Goal: Transaction & Acquisition: Download file/media

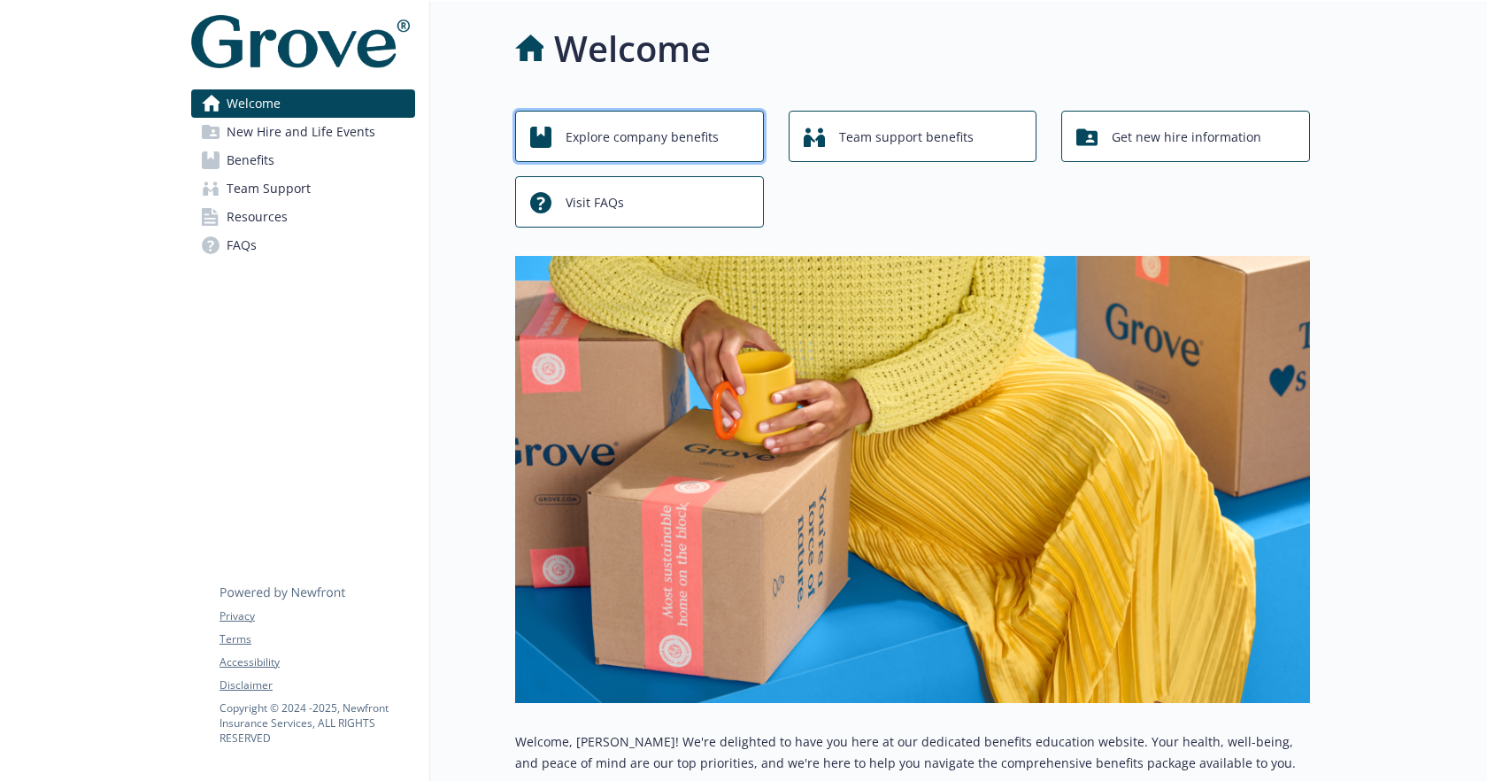
click at [675, 149] on span "Explore company benefits" at bounding box center [641, 137] width 153 height 34
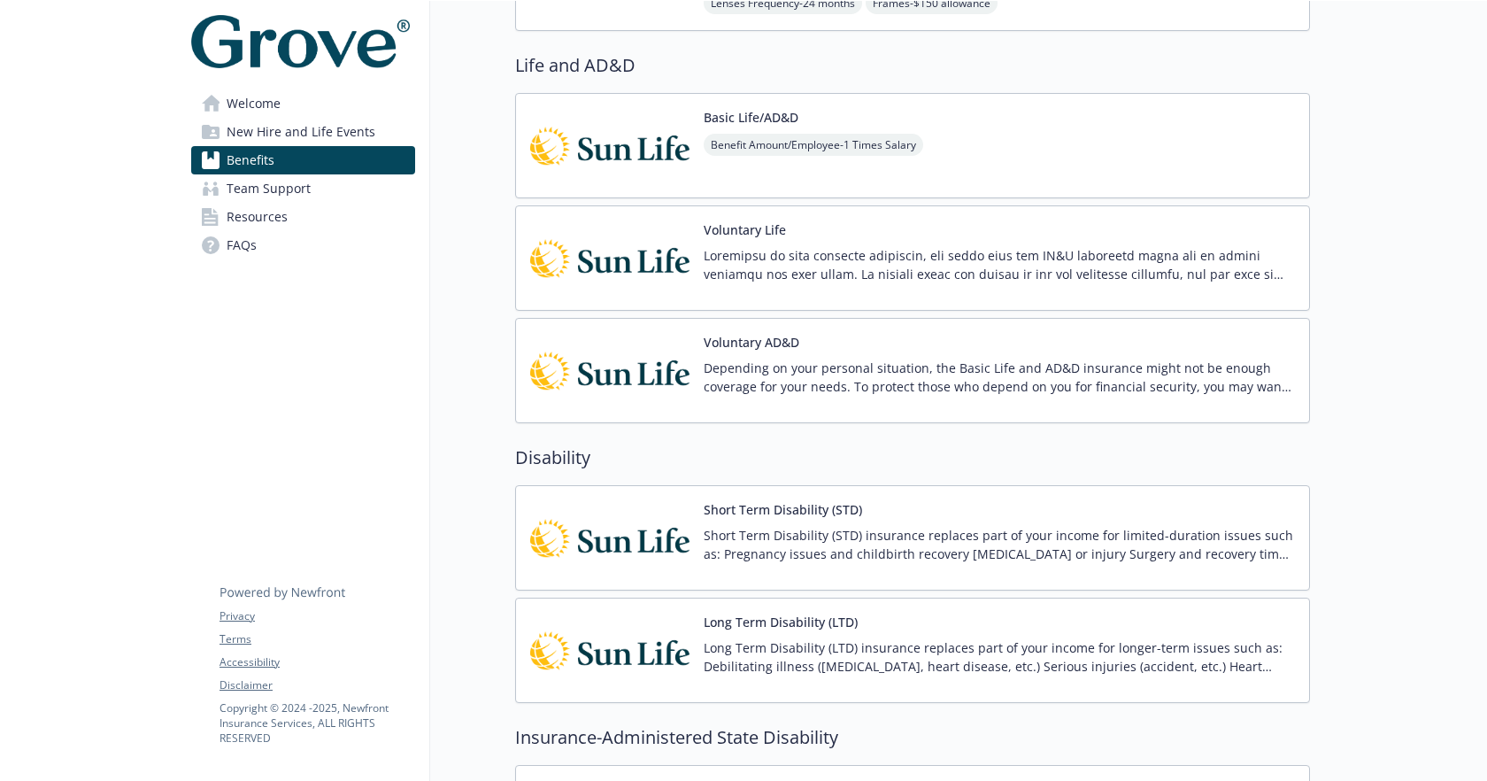
scroll to position [936, 0]
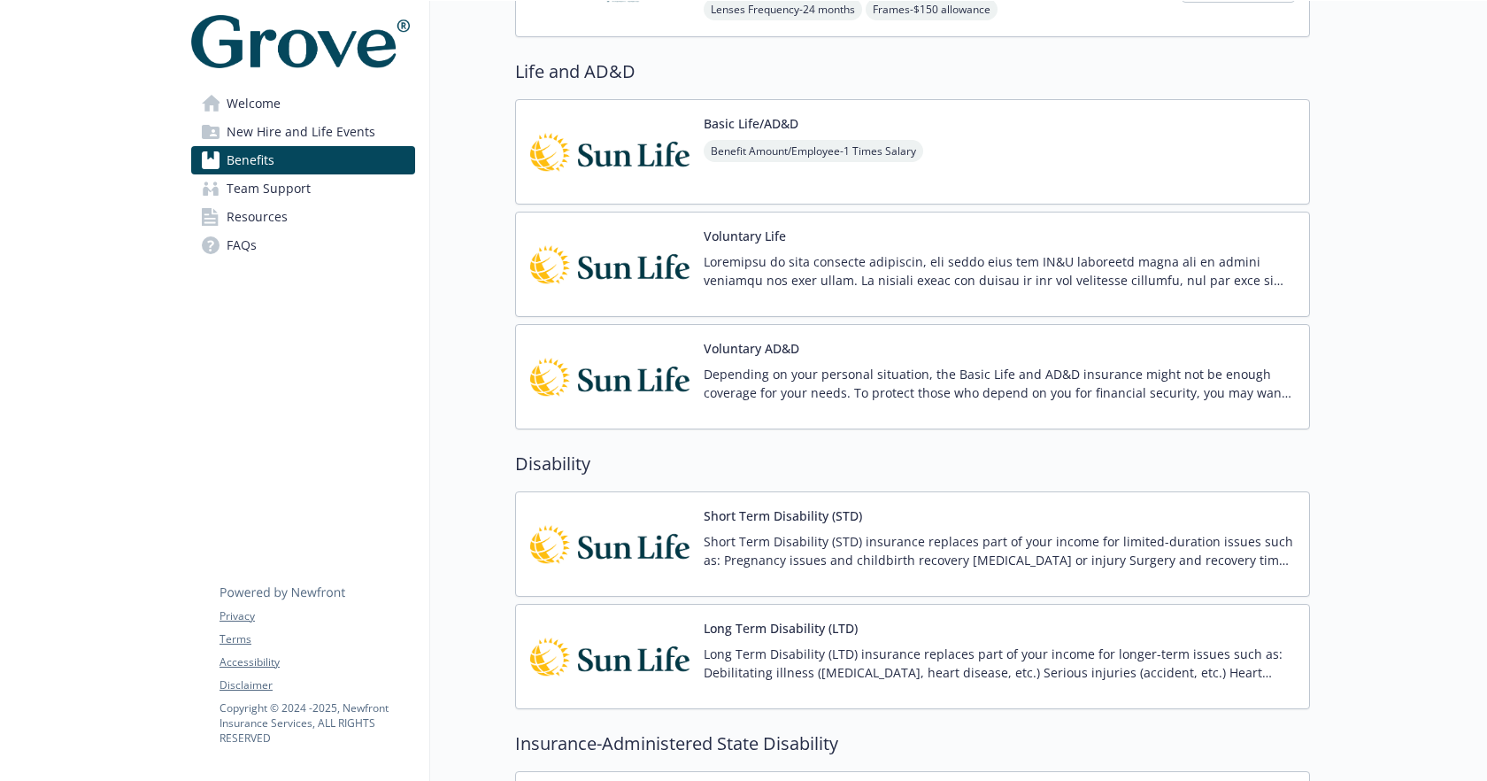
click at [770, 239] on button "Voluntary Life" at bounding box center [745, 236] width 82 height 19
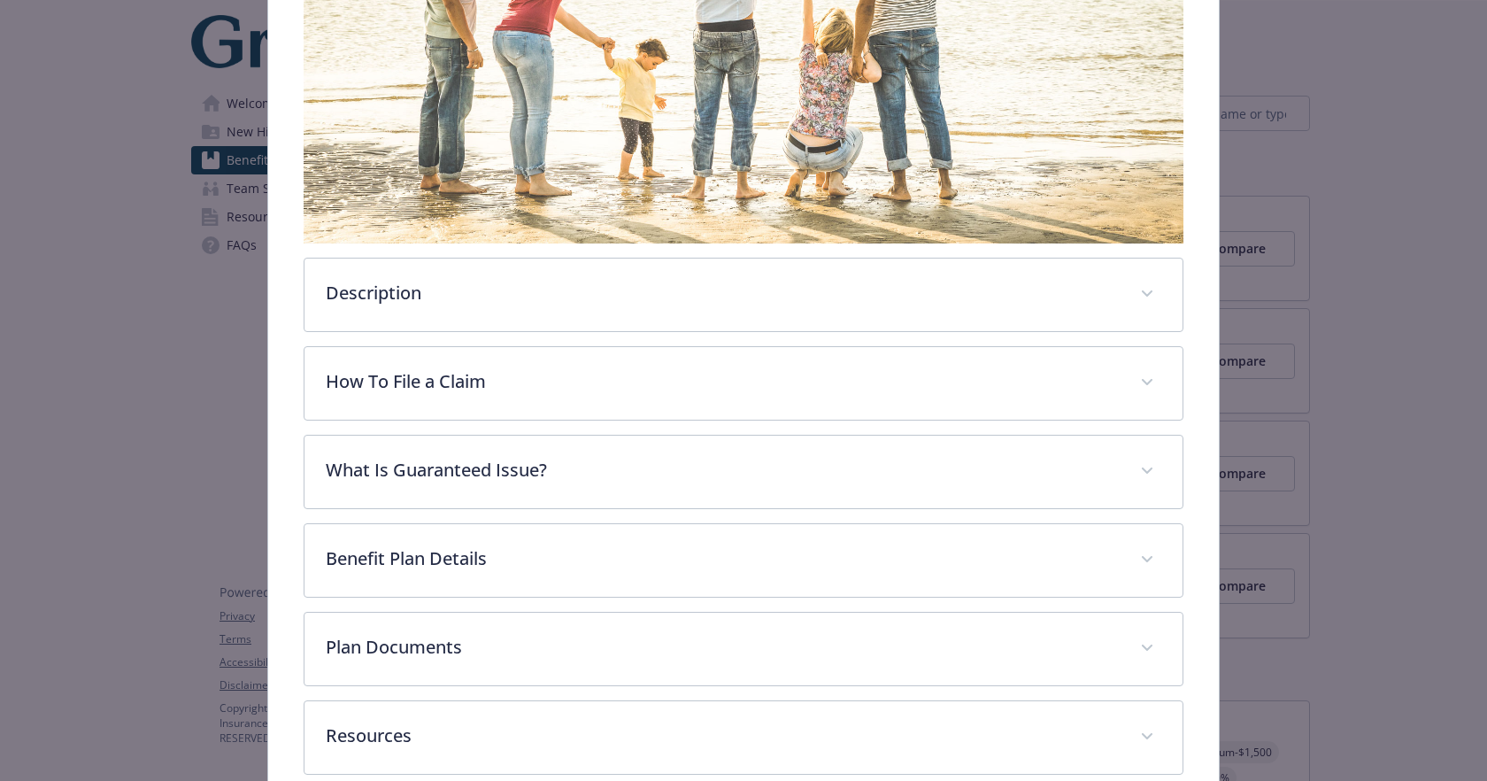
scroll to position [424, 0]
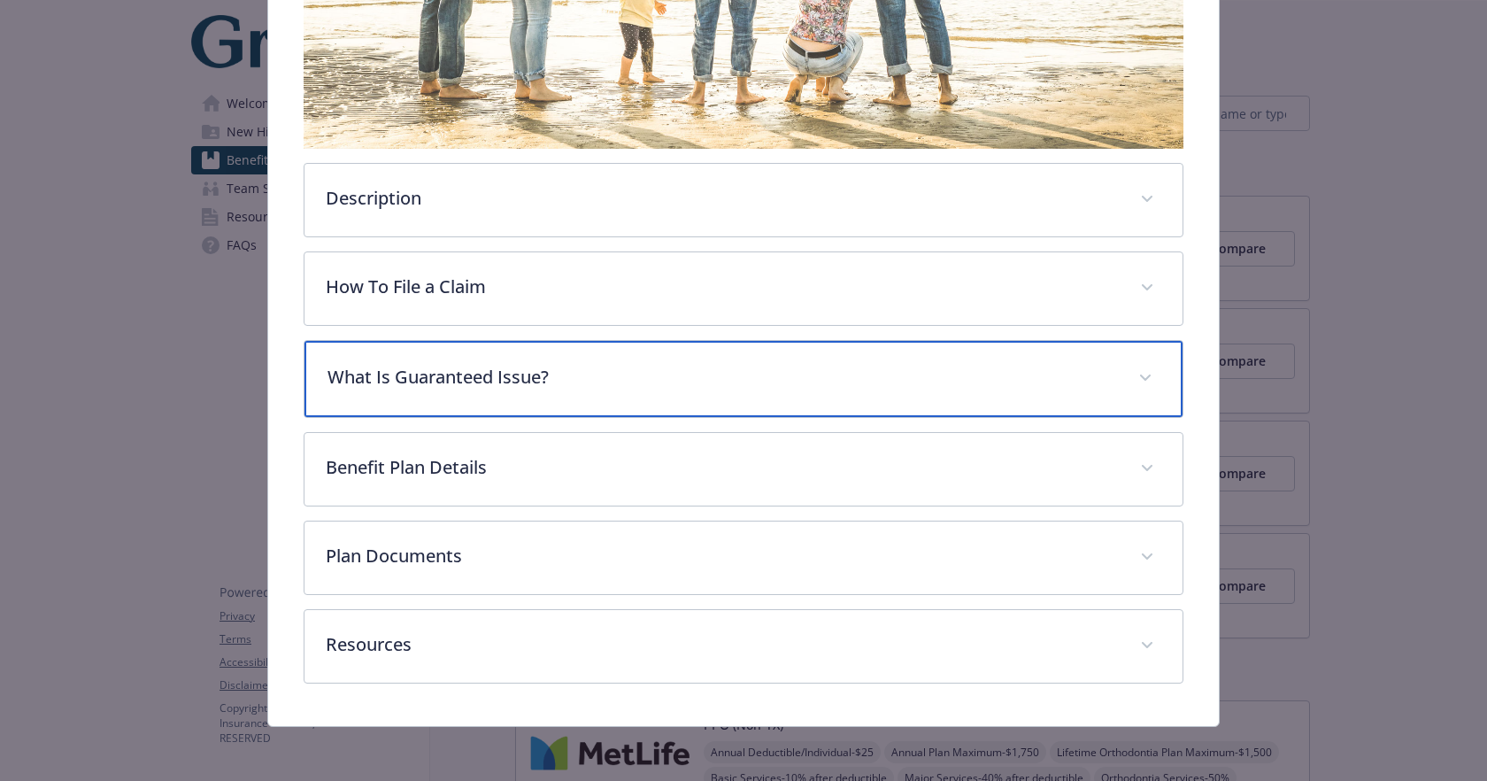
click at [888, 384] on p "What Is Guaranteed Issue?" at bounding box center [721, 377] width 788 height 27
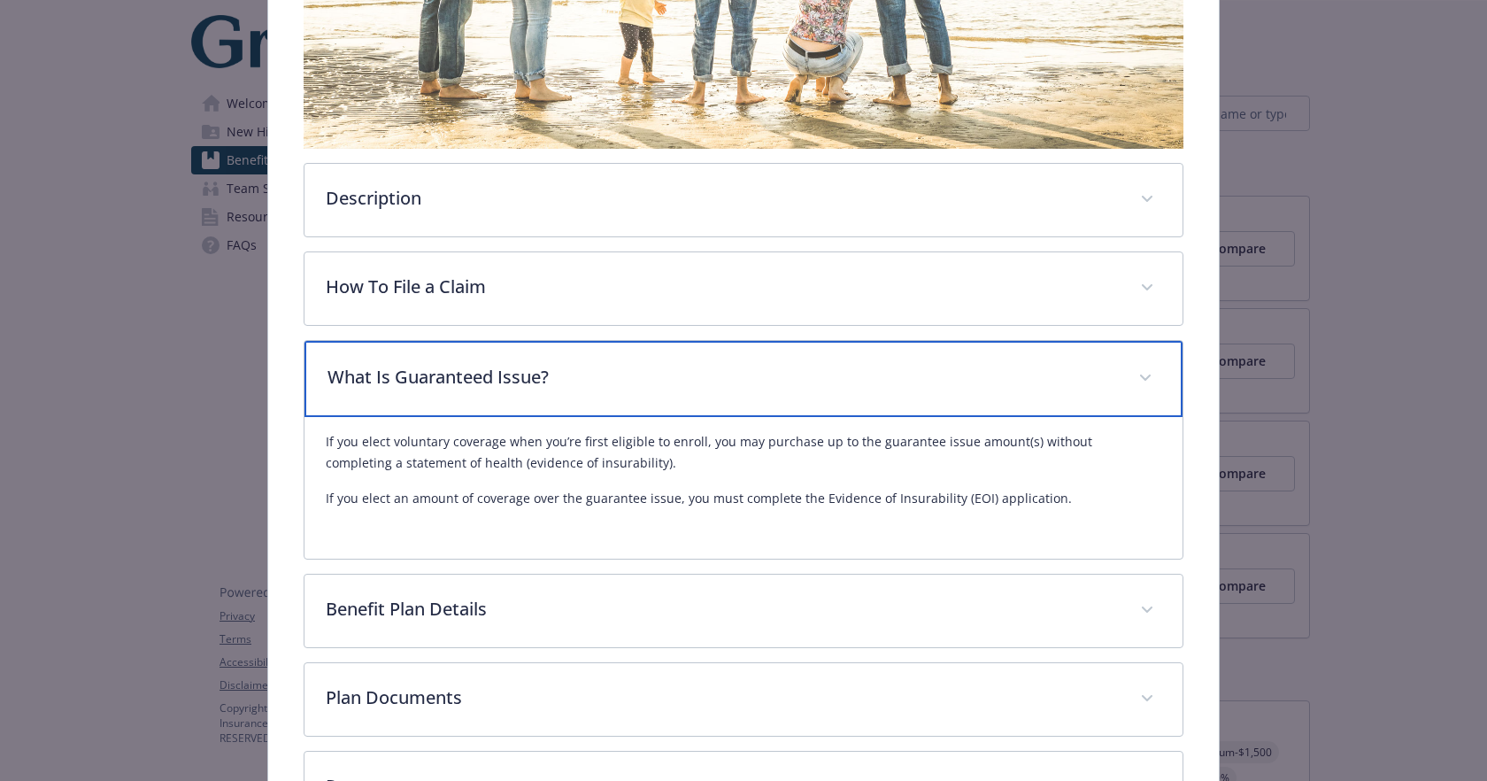
click at [897, 378] on p "What Is Guaranteed Issue?" at bounding box center [721, 377] width 788 height 27
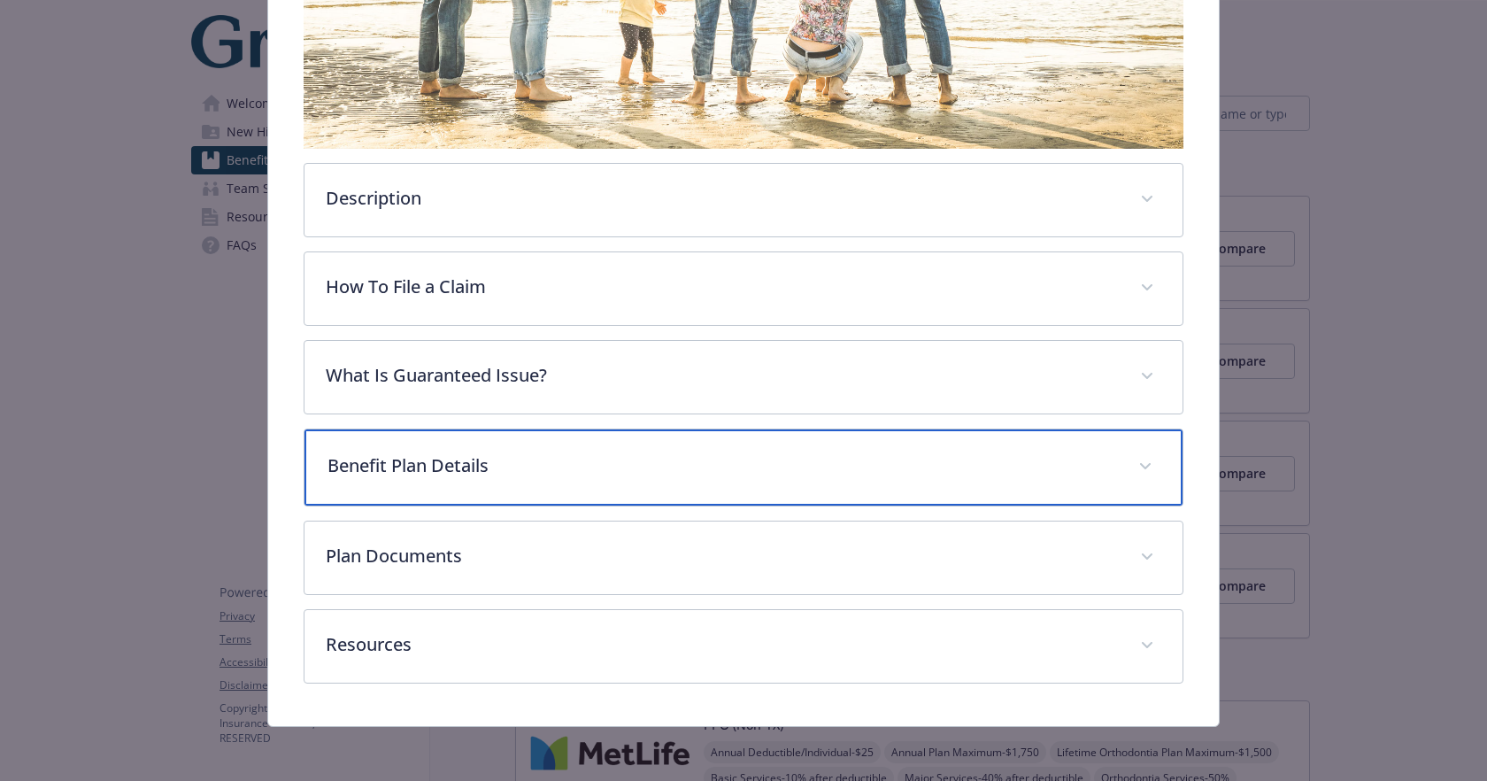
click at [863, 465] on p "Benefit Plan Details" at bounding box center [721, 465] width 788 height 27
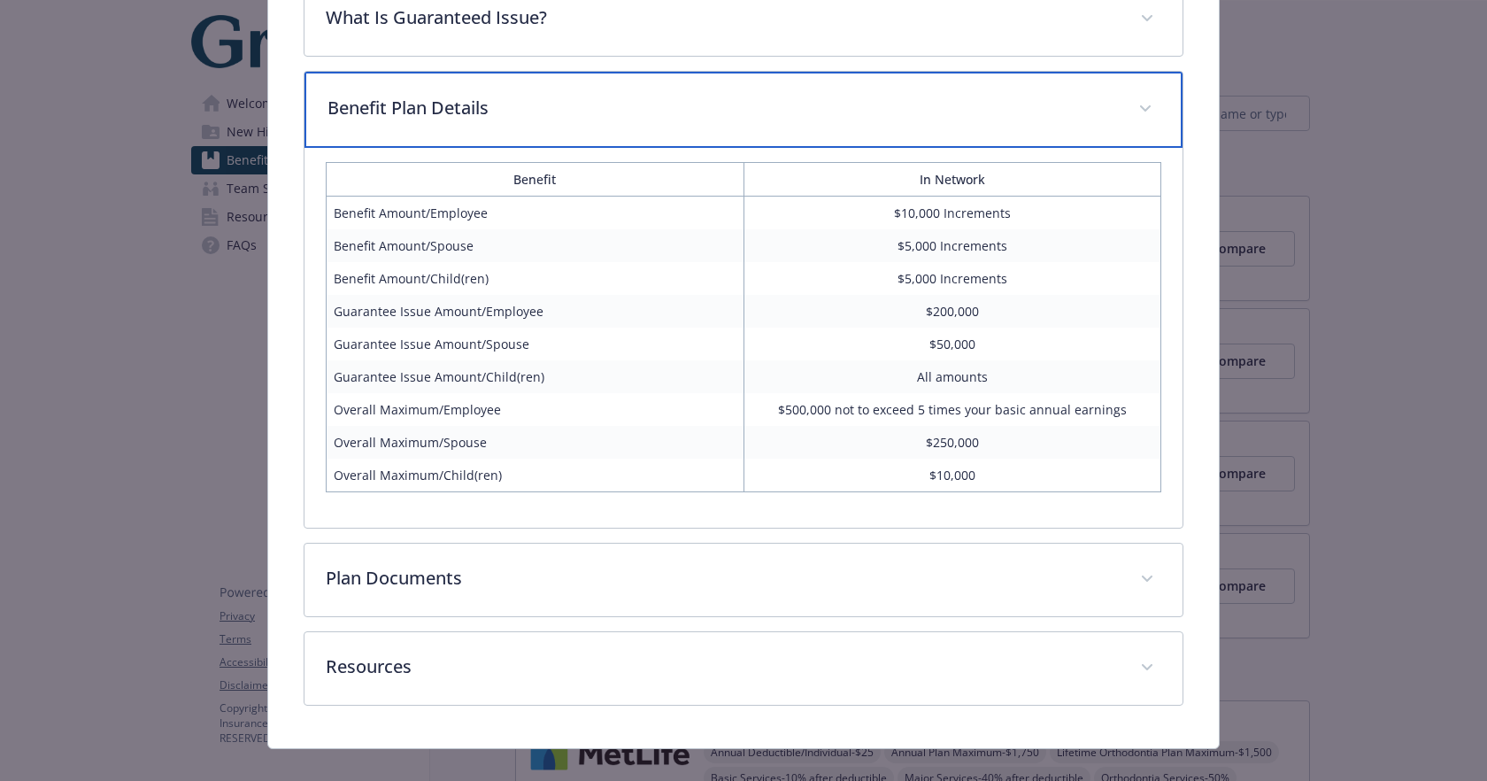
scroll to position [807, 0]
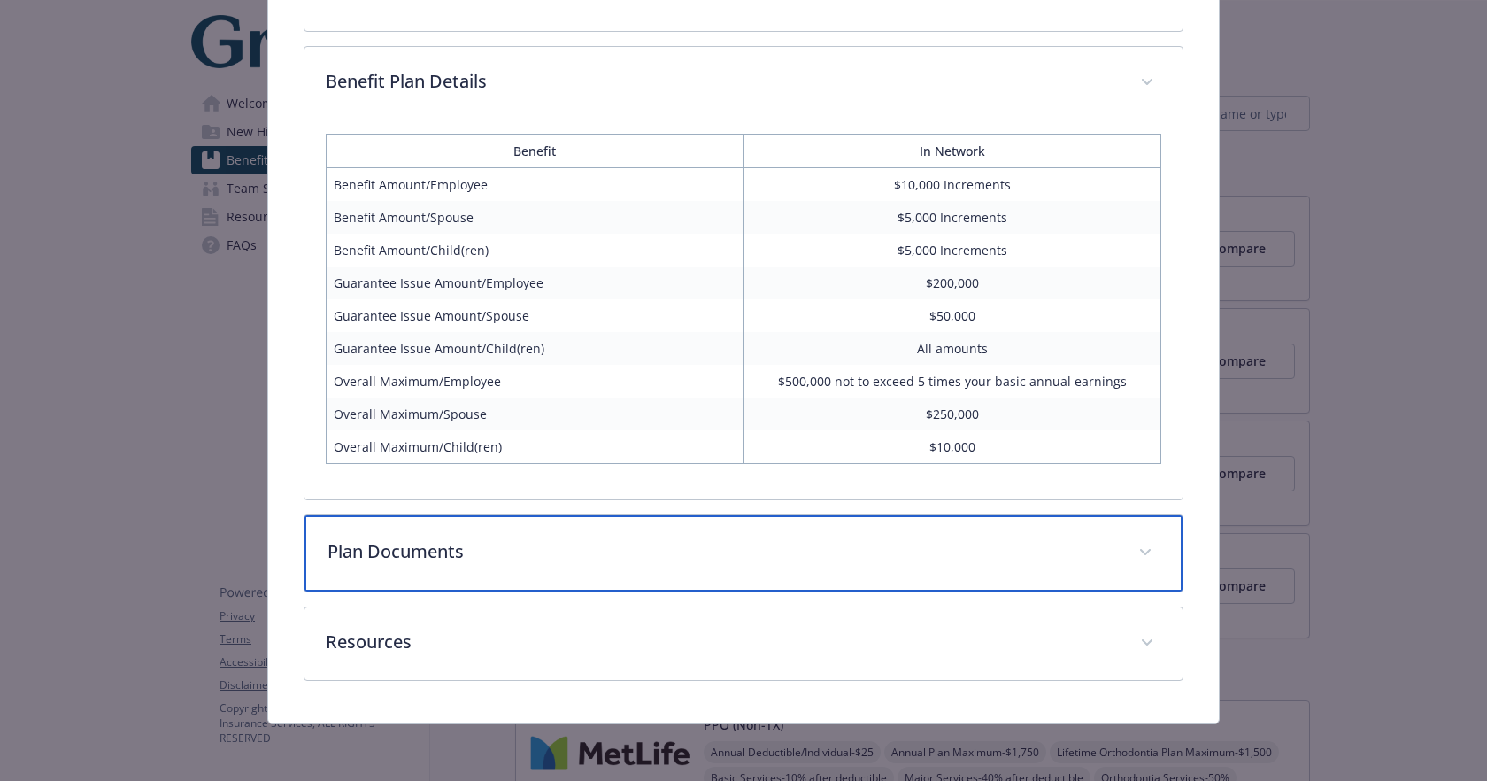
click at [716, 565] on div "Plan Documents" at bounding box center [742, 553] width 877 height 76
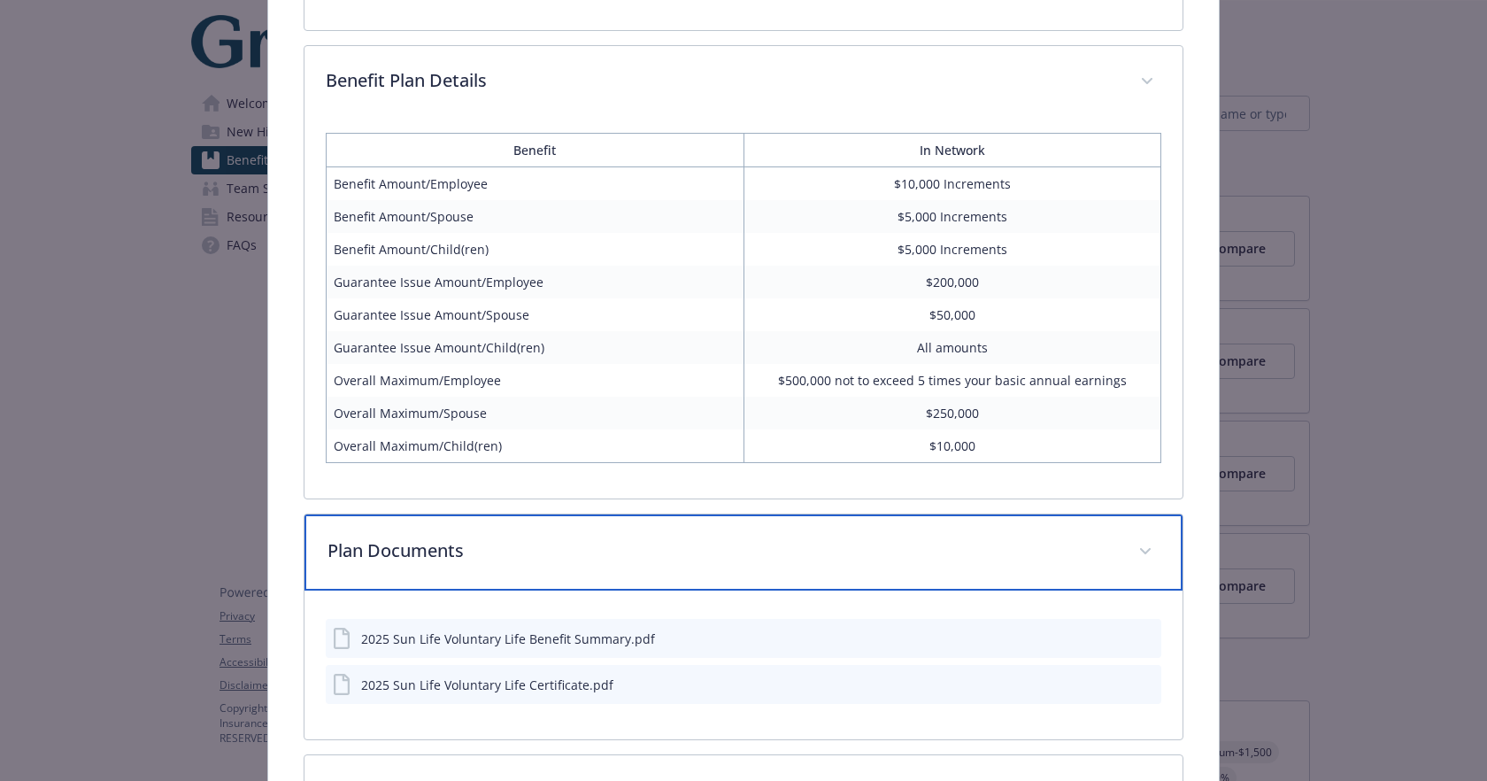
scroll to position [956, 0]
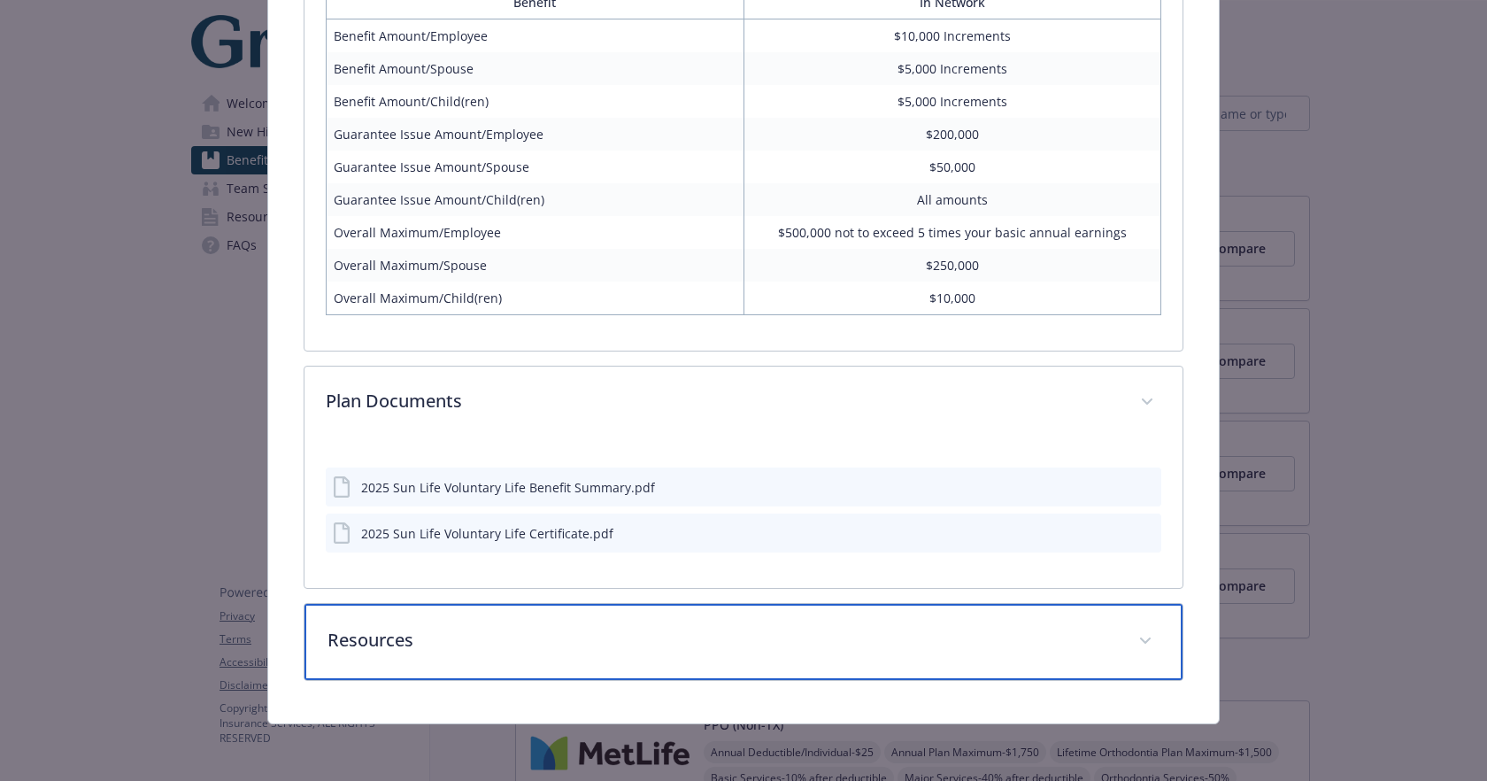
click at [561, 642] on p "Resources" at bounding box center [721, 640] width 788 height 27
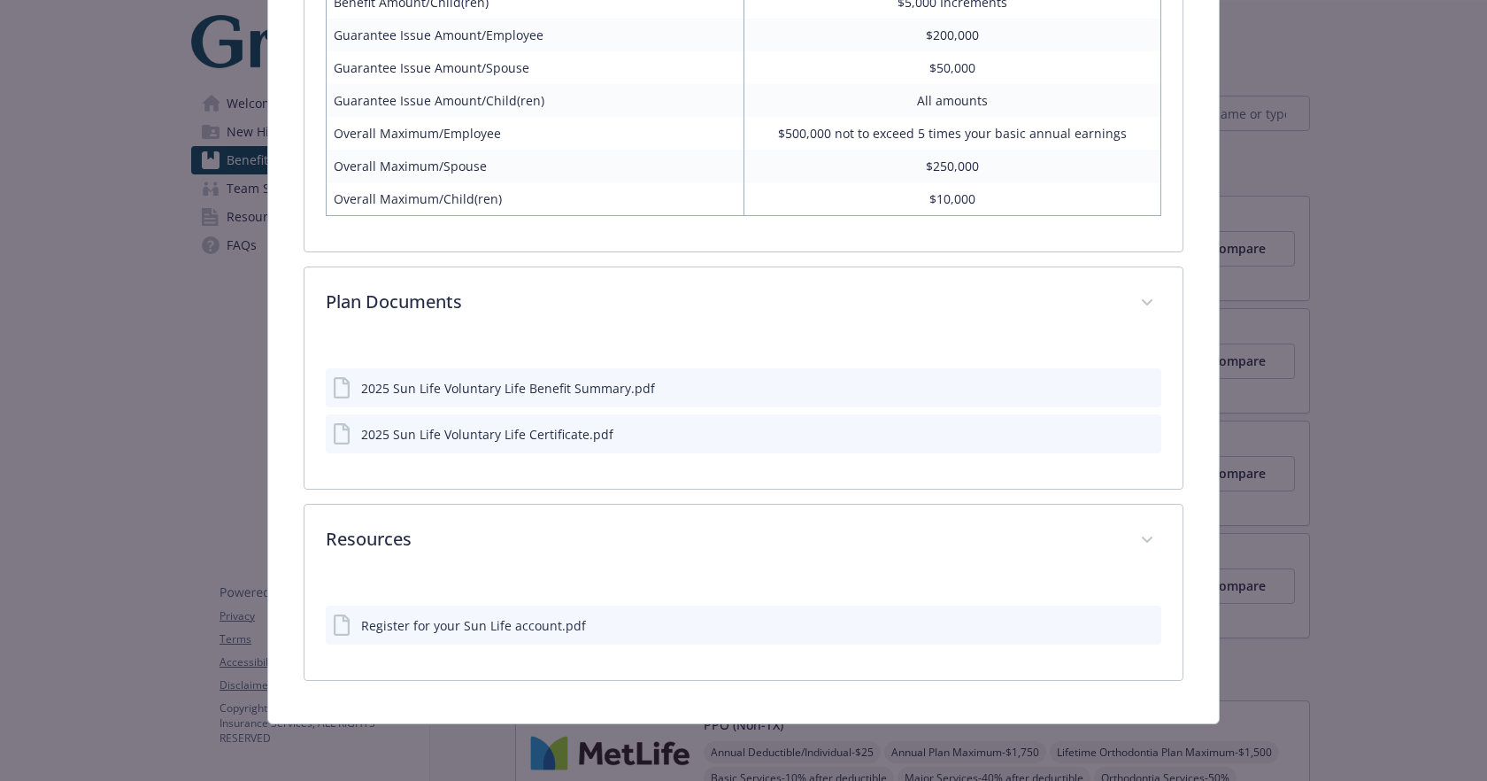
scroll to position [1055, 0]
click at [478, 626] on div "Register for your Sun Life account.pdf" at bounding box center [473, 625] width 225 height 19
click at [1119, 628] on icon "download file" at bounding box center [1115, 629] width 14 height 4
